Goal: Navigation & Orientation: Find specific page/section

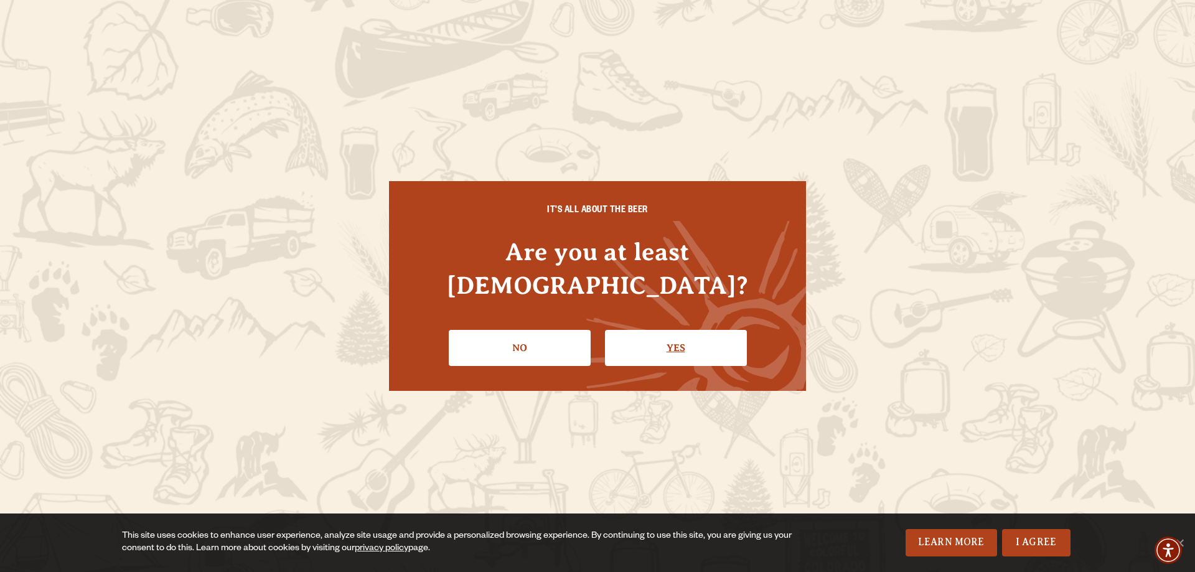
click at [681, 330] on link "Yes" at bounding box center [676, 348] width 142 height 36
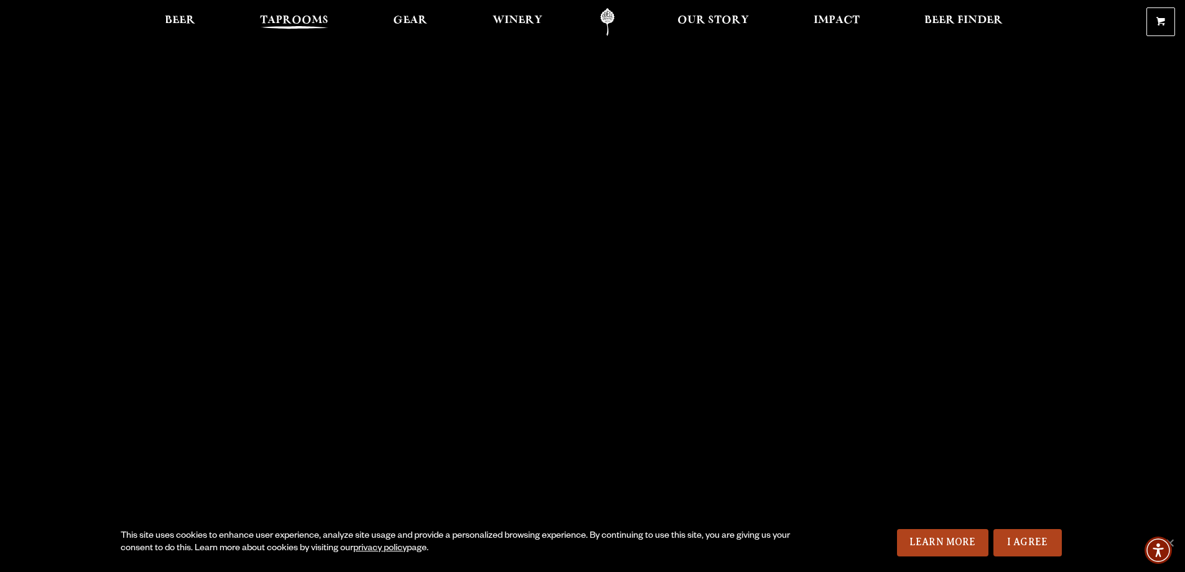
click at [296, 17] on span "Taprooms" at bounding box center [294, 21] width 68 height 10
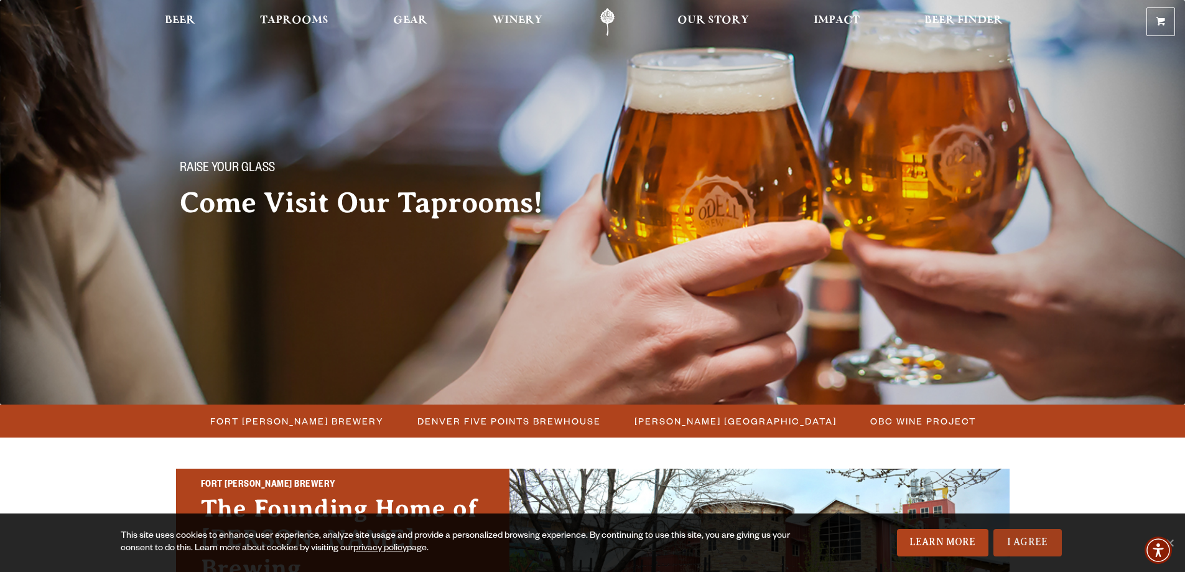
click at [1038, 543] on link "I Agree" at bounding box center [1028, 542] width 68 height 27
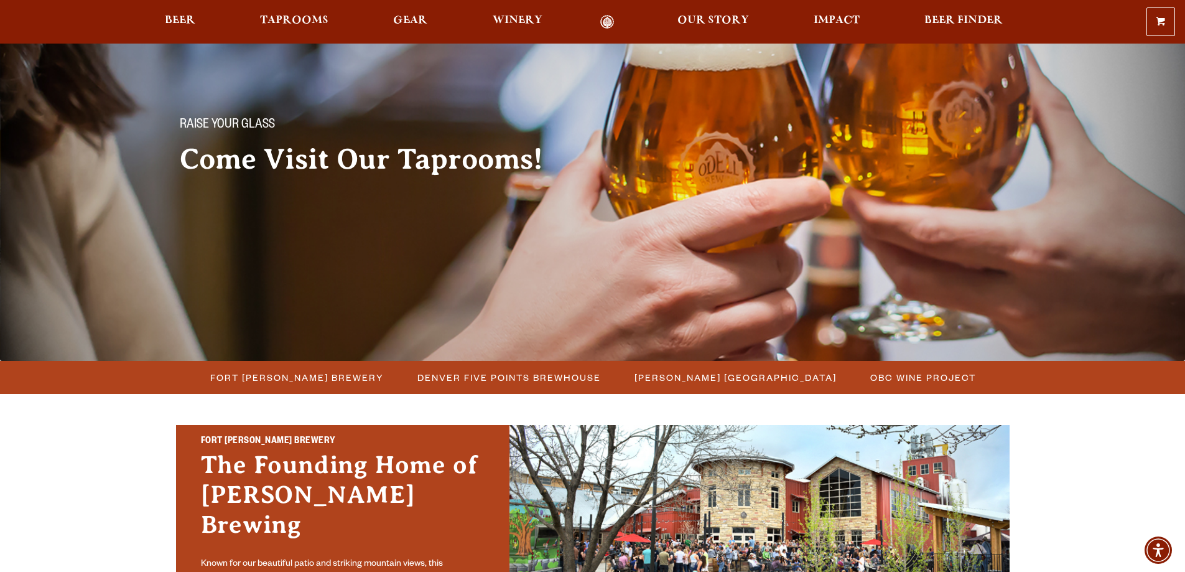
scroll to position [62, 0]
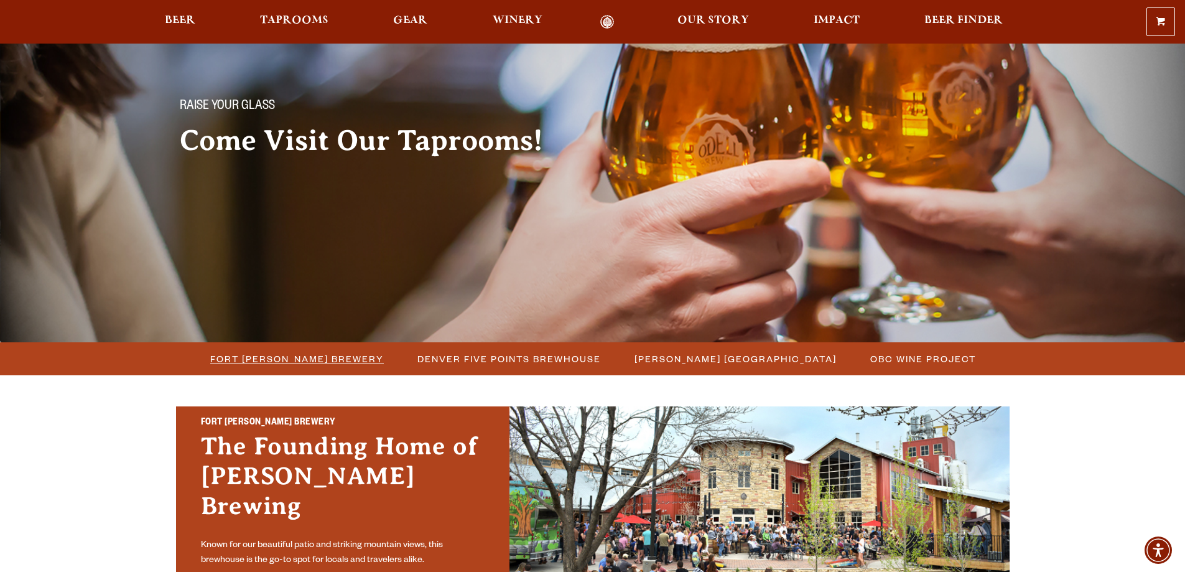
click at [278, 362] on span "Fort [PERSON_NAME] Brewery" at bounding box center [297, 359] width 174 height 18
